Goal: Task Accomplishment & Management: Use online tool/utility

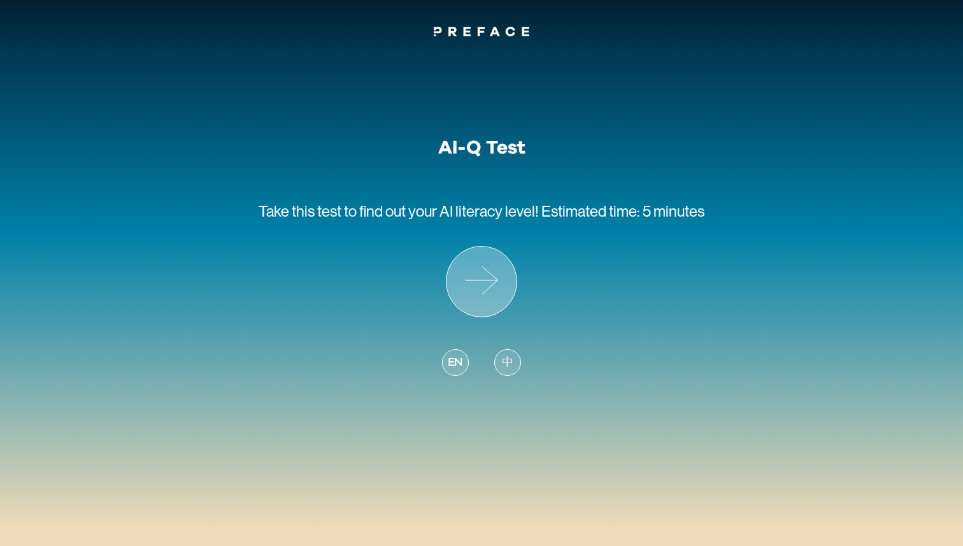
click at [496, 285] on icon at bounding box center [482, 282] width 70 height 70
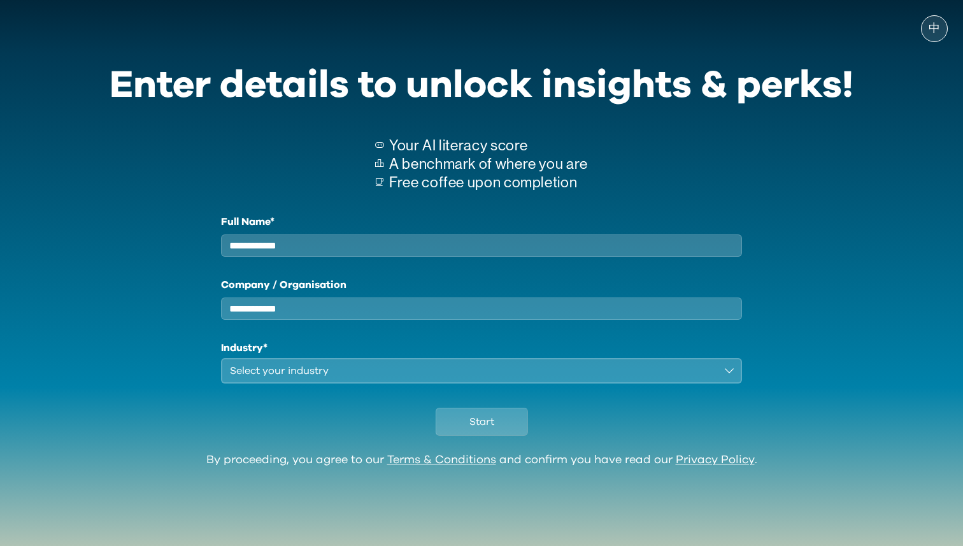
click at [501, 268] on div "Full Name* Company / Organisation Industry* Select your industry" at bounding box center [481, 298] width 521 height 169
click at [501, 255] on input "Full Name*" at bounding box center [481, 245] width 521 height 22
type input "***"
click at [517, 310] on input "Company / Organisation" at bounding box center [481, 308] width 521 height 22
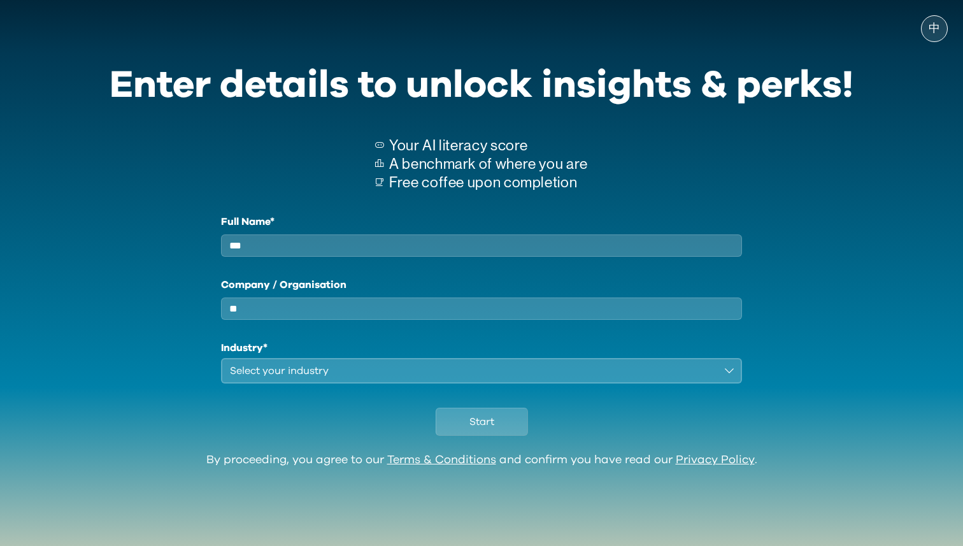
type input "**"
click at [493, 384] on button "Select your industry" at bounding box center [481, 370] width 521 height 25
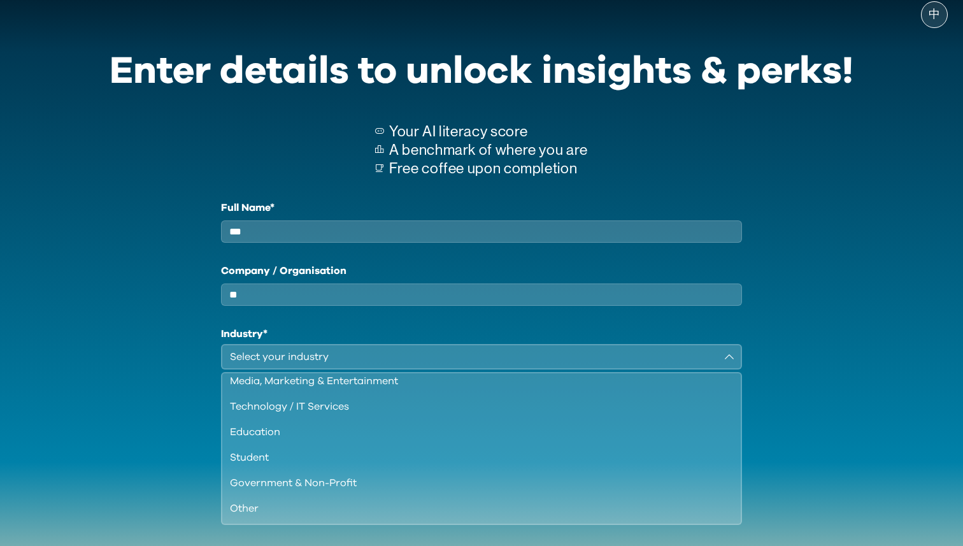
scroll to position [15, 0]
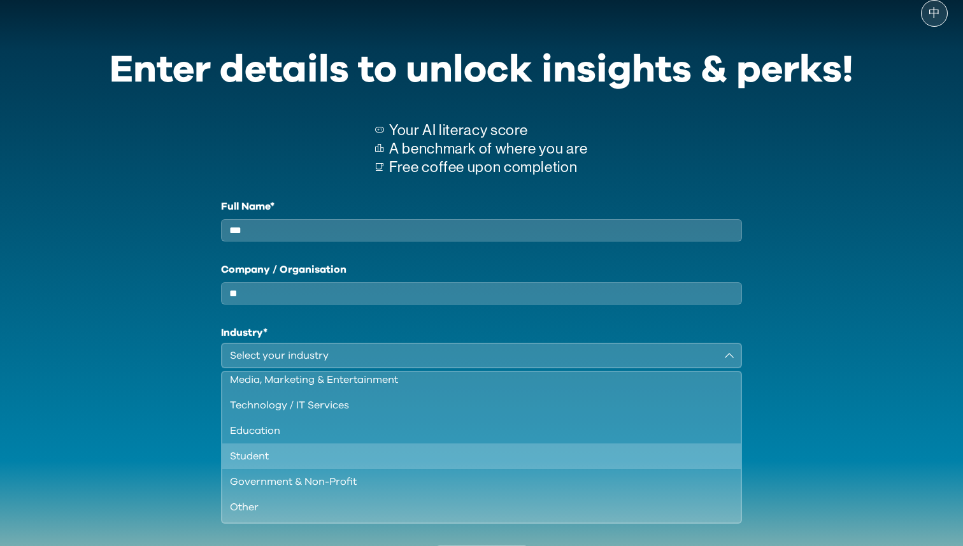
click at [391, 464] on div "Student" at bounding box center [474, 455] width 488 height 15
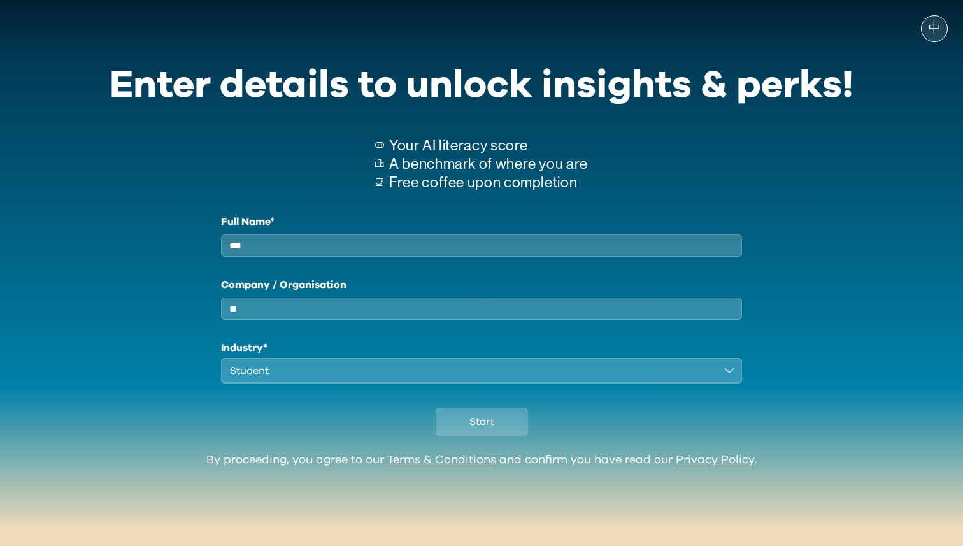
scroll to position [0, 0]
click at [519, 435] on button "Start" at bounding box center [482, 422] width 92 height 28
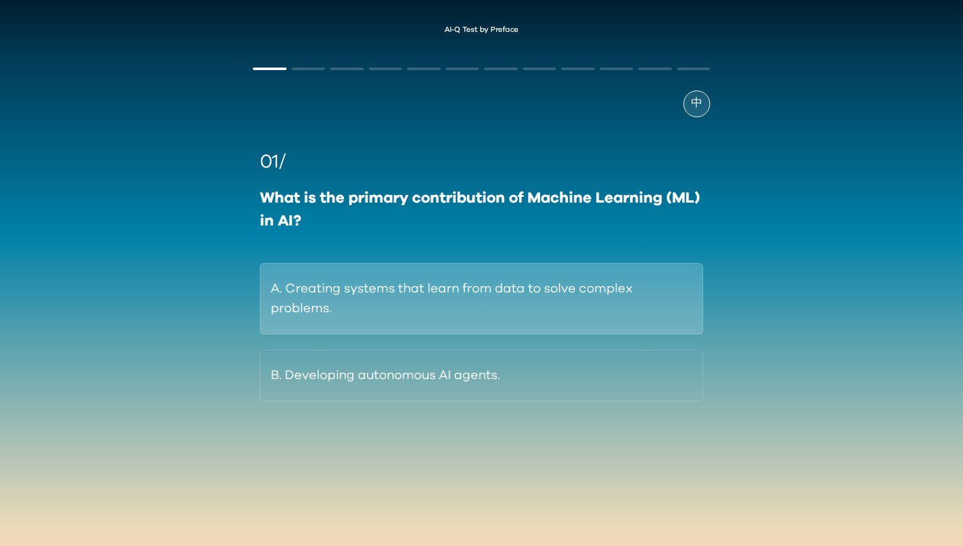
click at [438, 275] on button "A. Creating systems that learn from data to solve complex problems." at bounding box center [481, 298] width 443 height 71
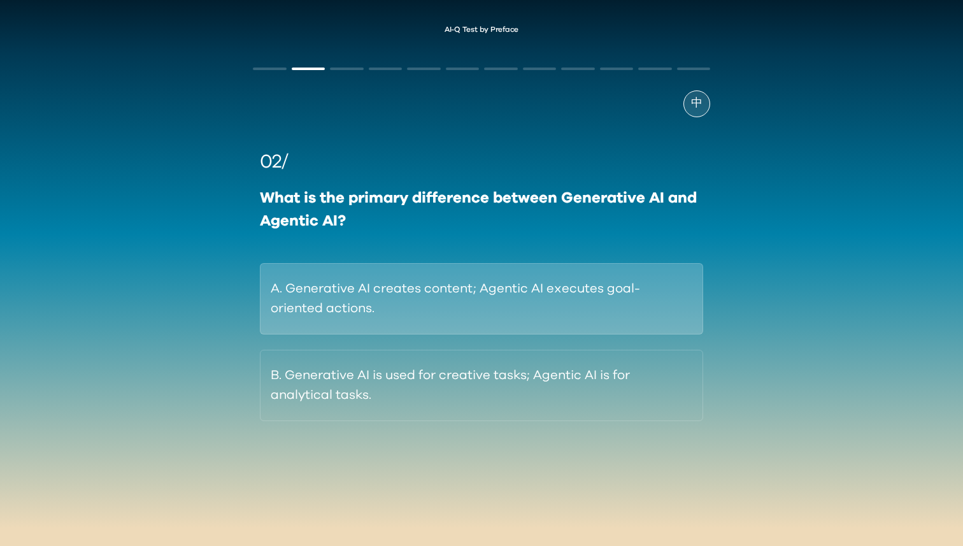
click at [419, 294] on button "A. Generative AI creates content; Agentic AI executes goal-oriented actions." at bounding box center [481, 298] width 443 height 71
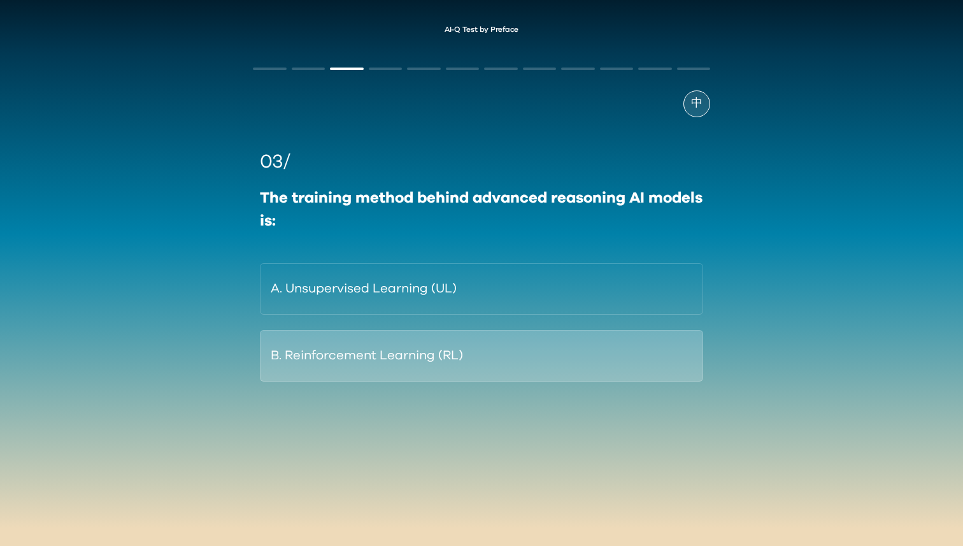
click at [366, 342] on button "B. Reinforcement Learning (RL)" at bounding box center [481, 356] width 443 height 52
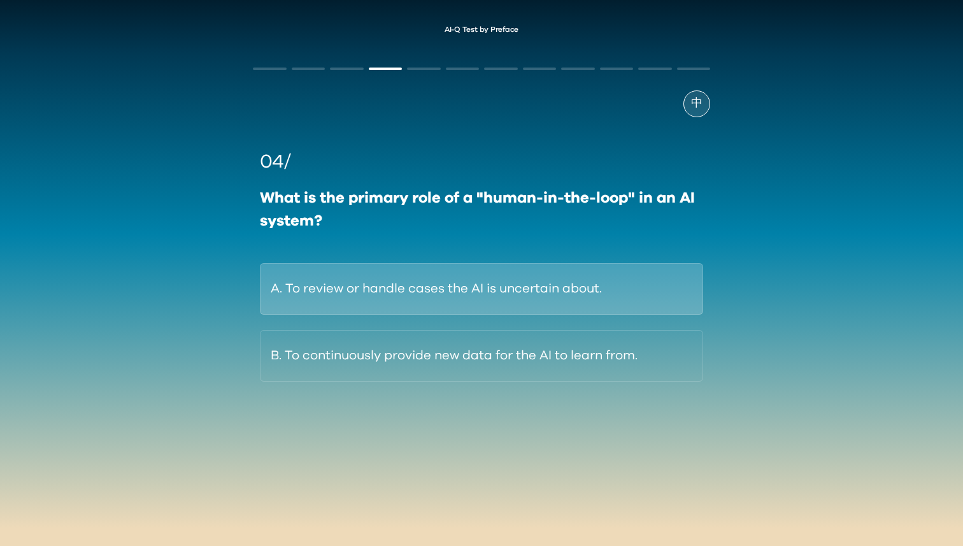
click at [403, 290] on button "A. To review or handle cases the AI is uncertain about." at bounding box center [481, 289] width 443 height 52
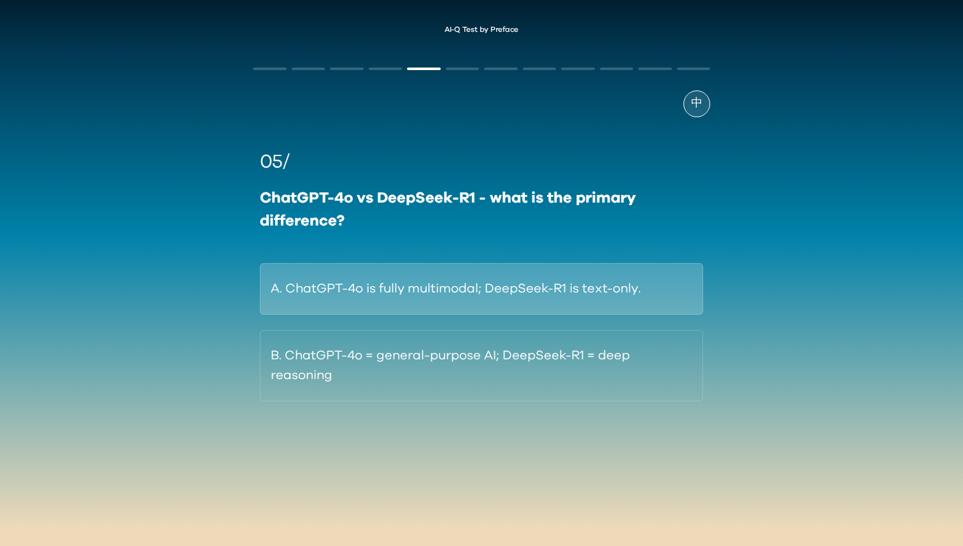
click at [523, 305] on button "A. ChatGPT-4o is fully multimodal; DeepSeek-R1 is text-only." at bounding box center [481, 289] width 443 height 52
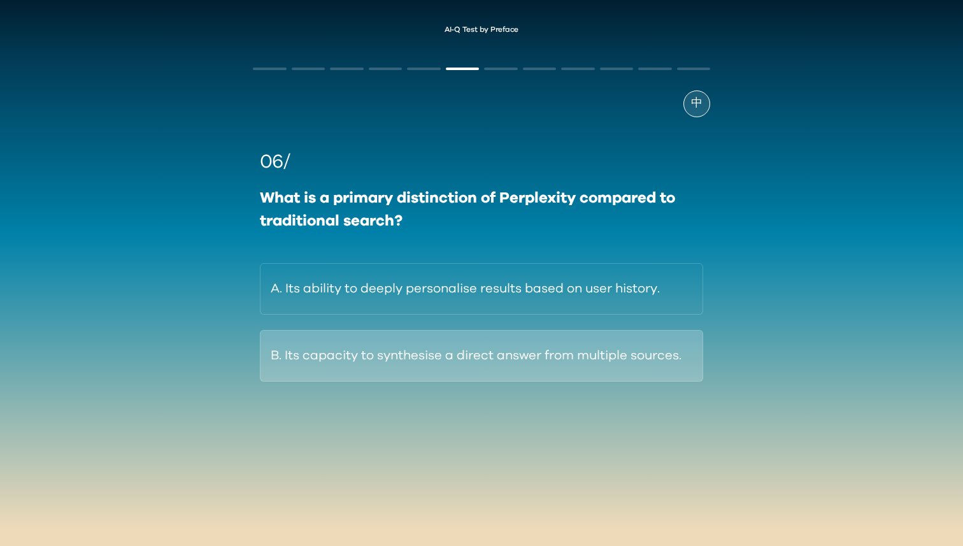
click at [496, 347] on button "B. Its capacity to synthesise a direct answer from multiple sources." at bounding box center [481, 356] width 443 height 52
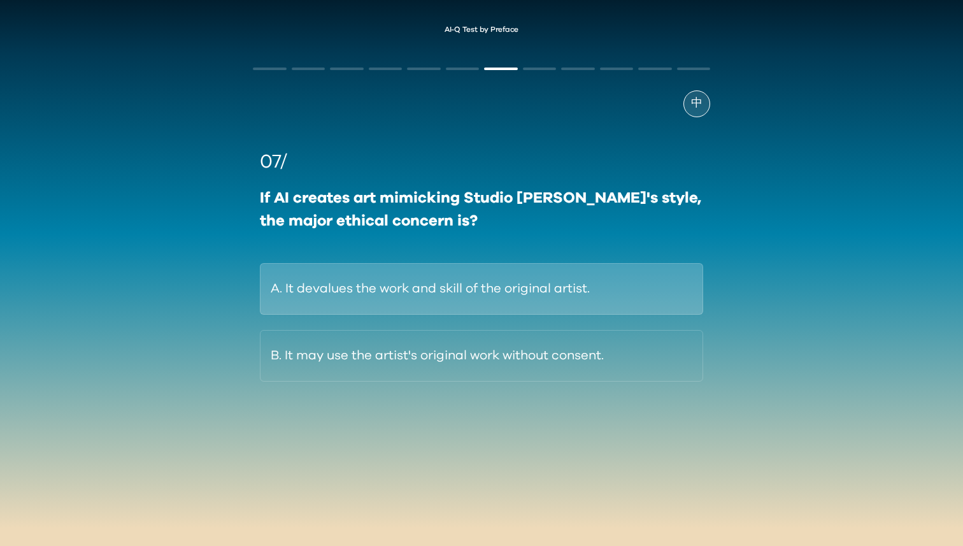
click at [506, 268] on button "A. It devalues the work and skill of the original artist." at bounding box center [481, 289] width 443 height 52
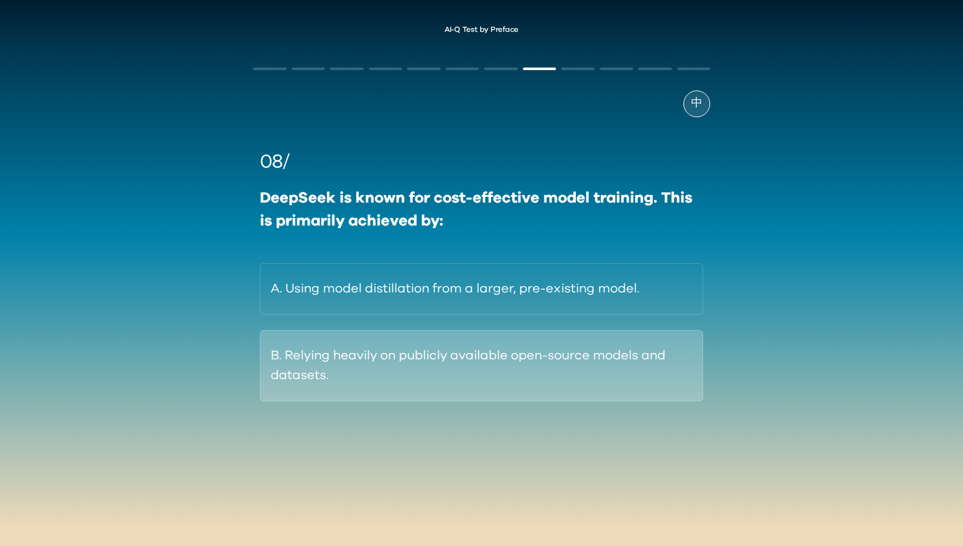
click at [470, 343] on button "B. Relying heavily on publicly available open-source models and datasets." at bounding box center [481, 365] width 443 height 71
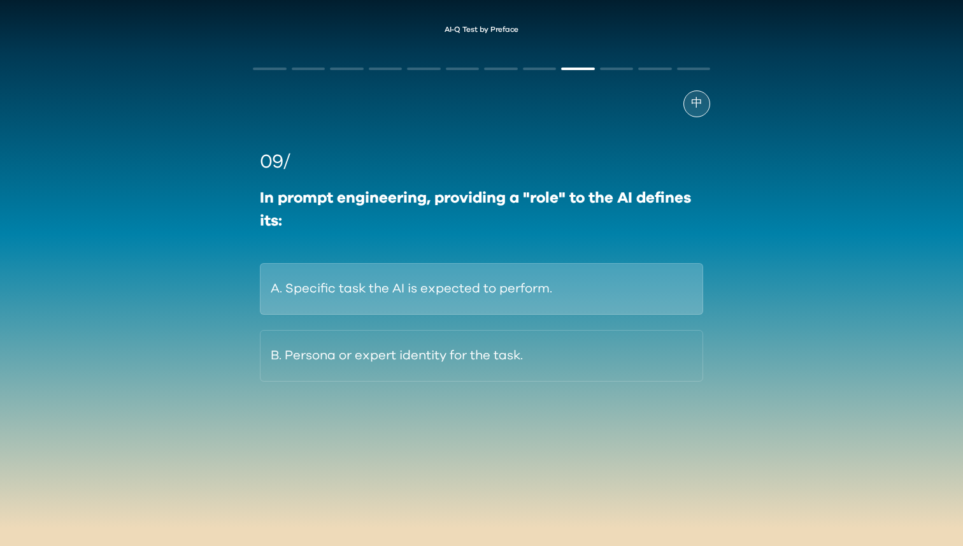
click at [434, 296] on button "A. Specific task the AI is expected to perform." at bounding box center [481, 289] width 443 height 52
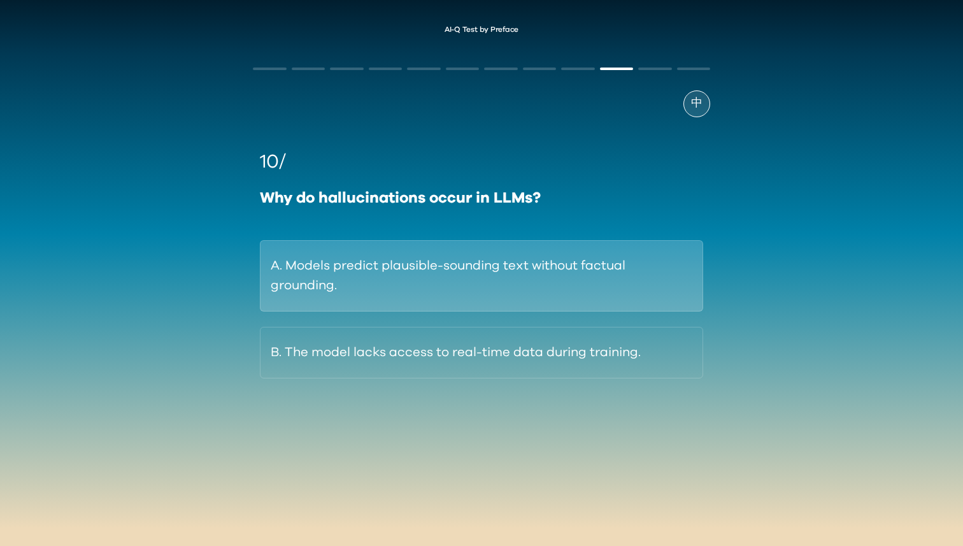
click at [498, 273] on button "A. Models predict plausible-sounding text without factual grounding." at bounding box center [481, 275] width 443 height 71
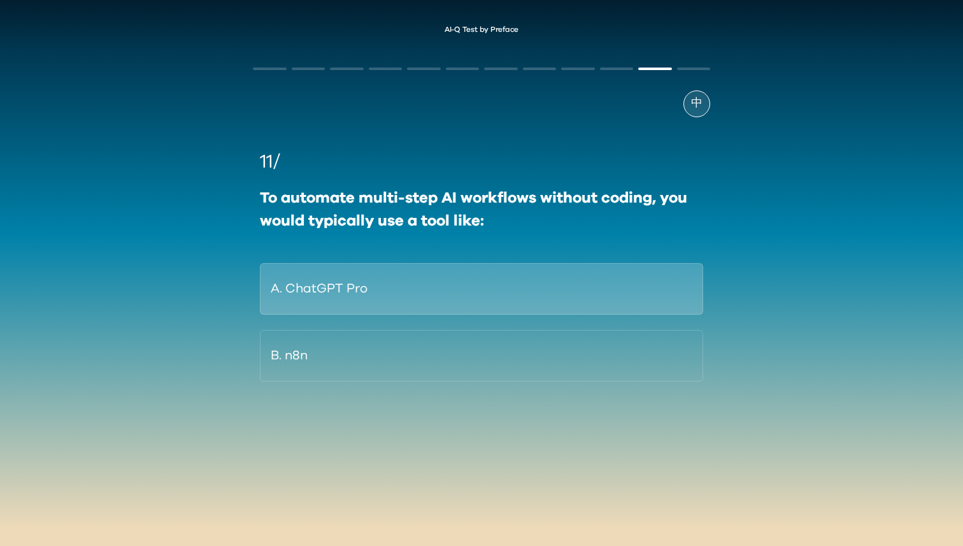
click at [415, 276] on button "A. ChatGPT Pro" at bounding box center [481, 289] width 443 height 52
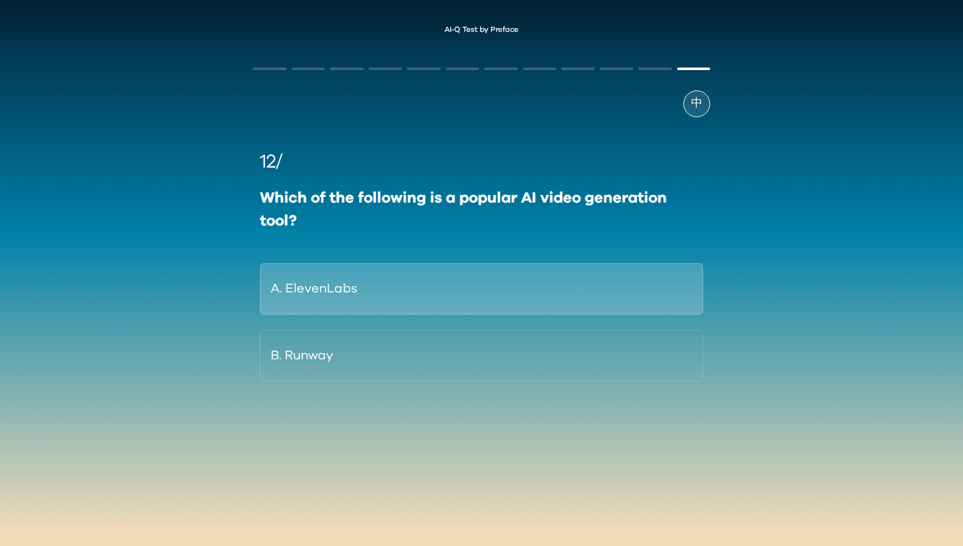
click at [408, 305] on button "A. ElevenLabs" at bounding box center [481, 289] width 443 height 52
